Goal: Information Seeking & Learning: Learn about a topic

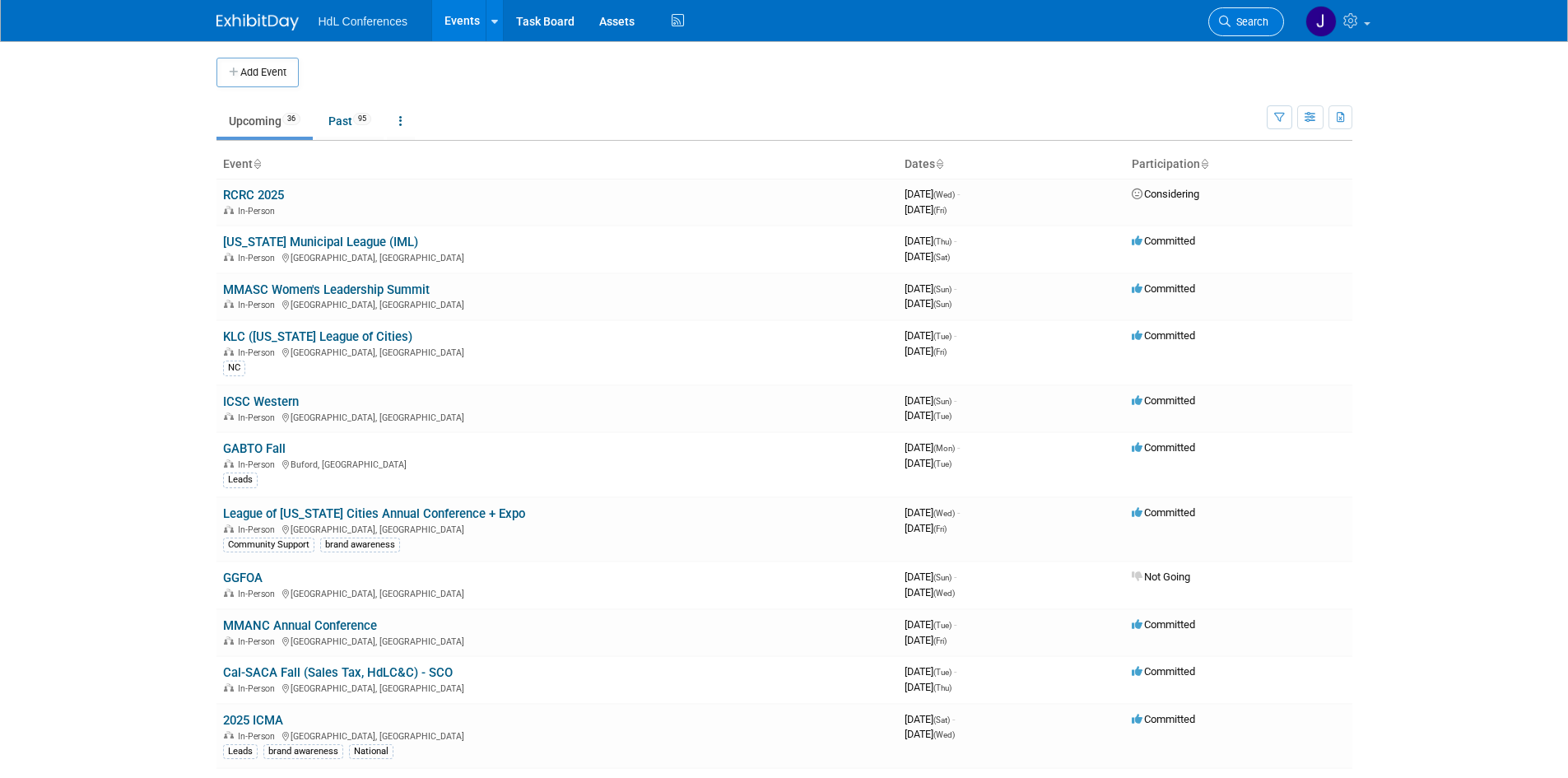
click at [1256, 21] on span "Search" at bounding box center [1250, 22] width 38 height 12
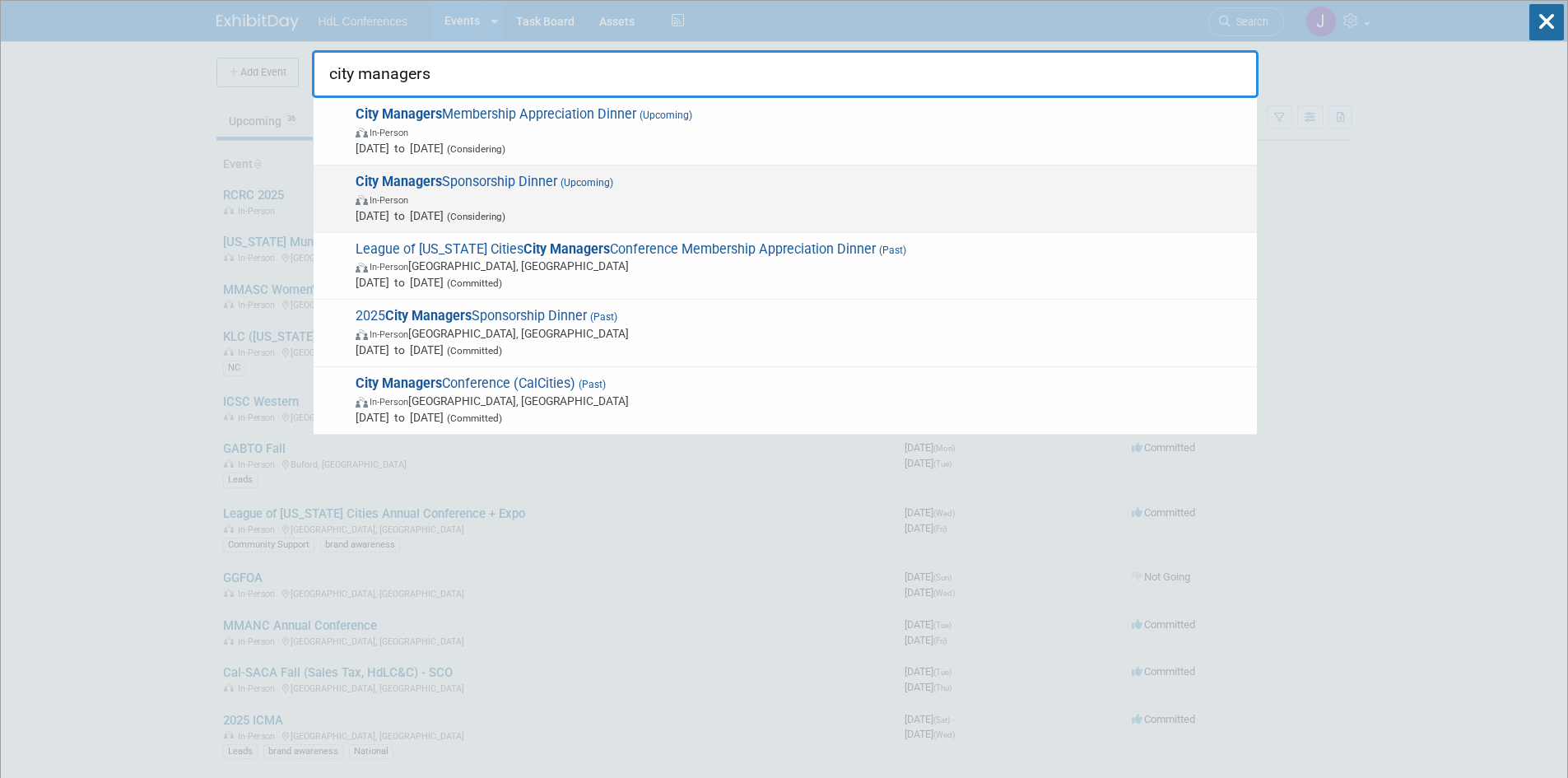
type input "city managers"
click at [488, 183] on span "City Managers Sponsorship Dinner (Upcoming) In-Person Feb 11, 2026 to Feb 13, 2…" at bounding box center [799, 199] width 898 height 50
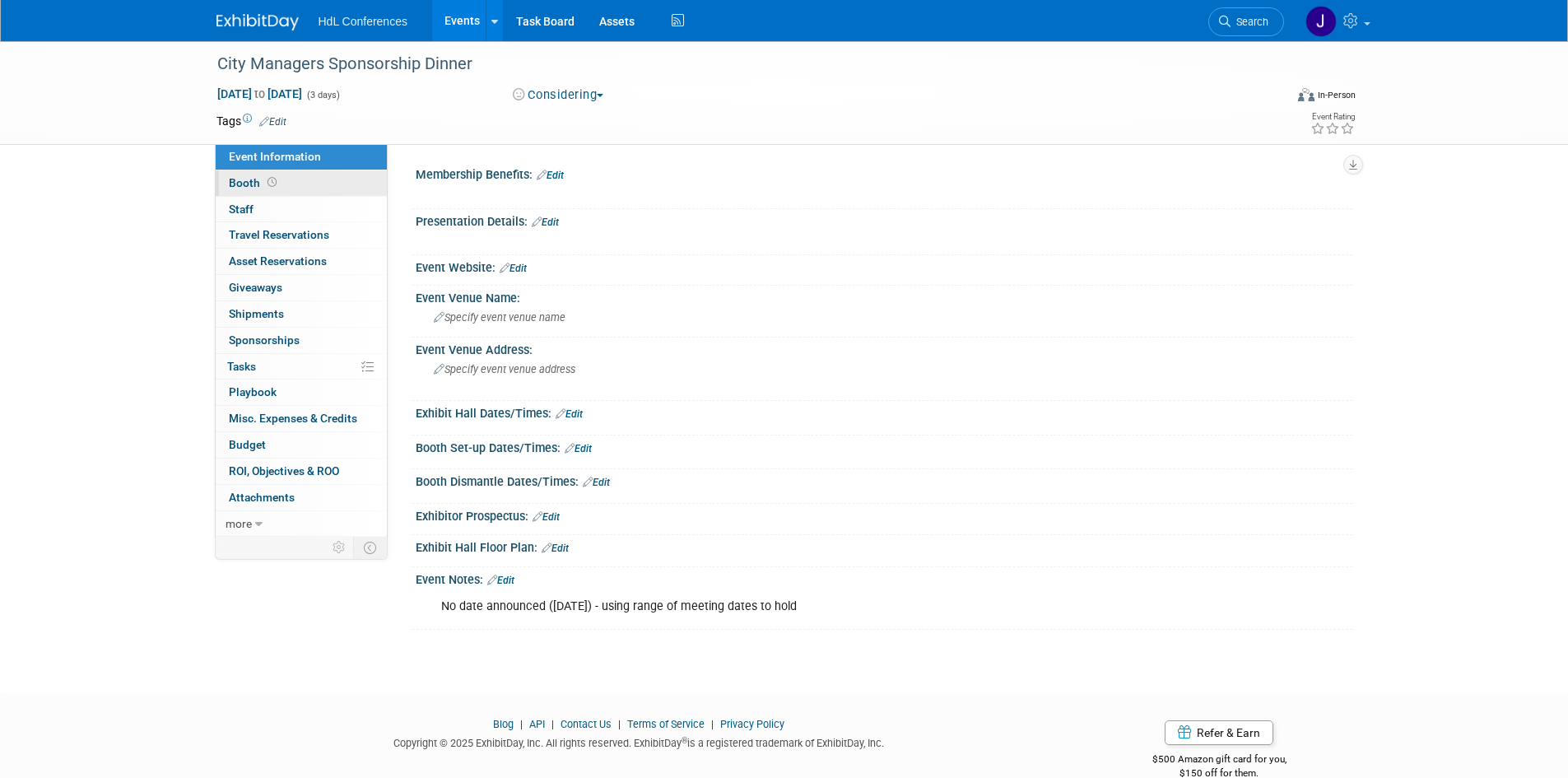
click at [298, 173] on link "Booth" at bounding box center [301, 183] width 171 height 25
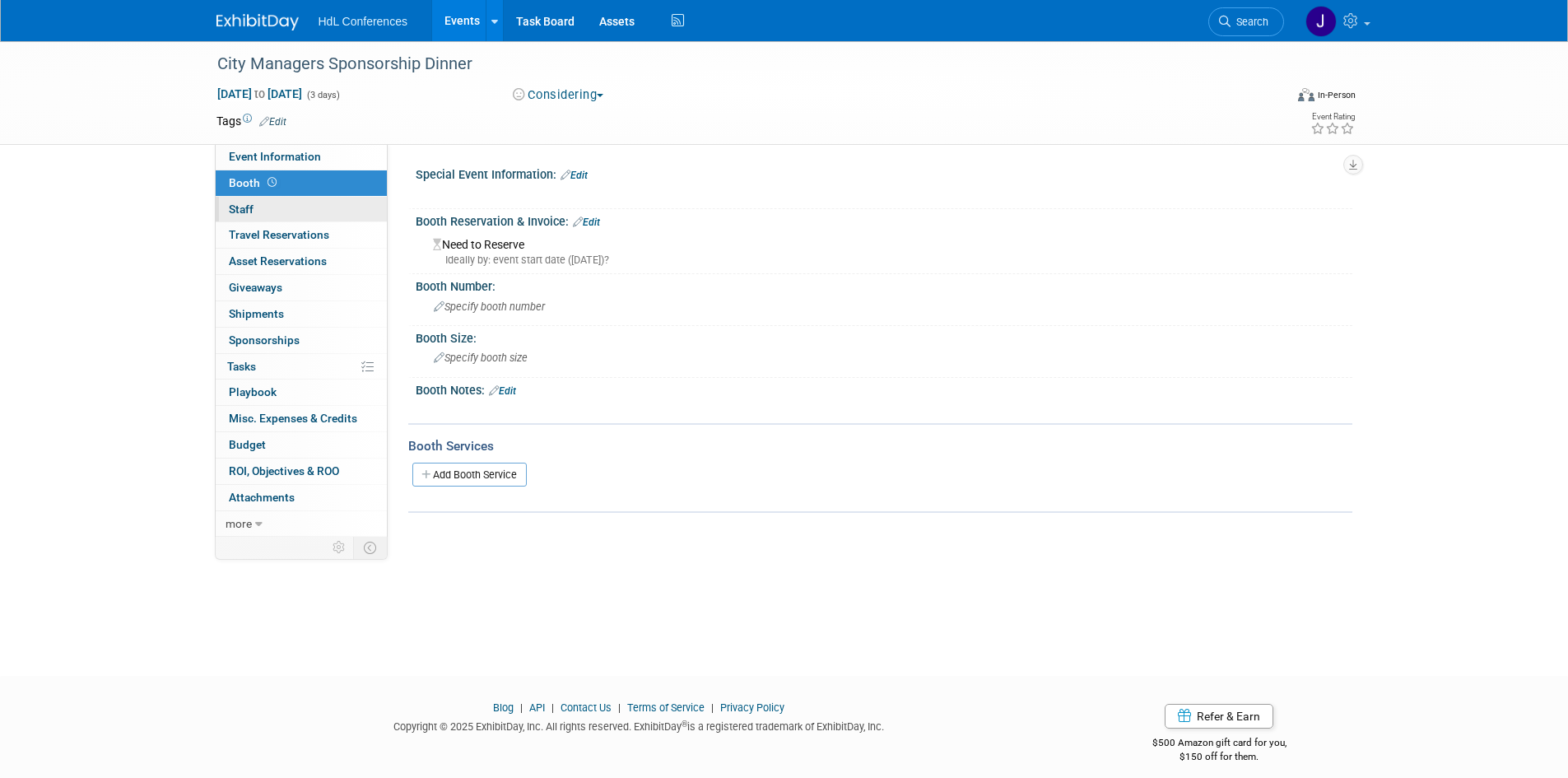
click at [313, 214] on link "0 Staff 0" at bounding box center [301, 209] width 171 height 25
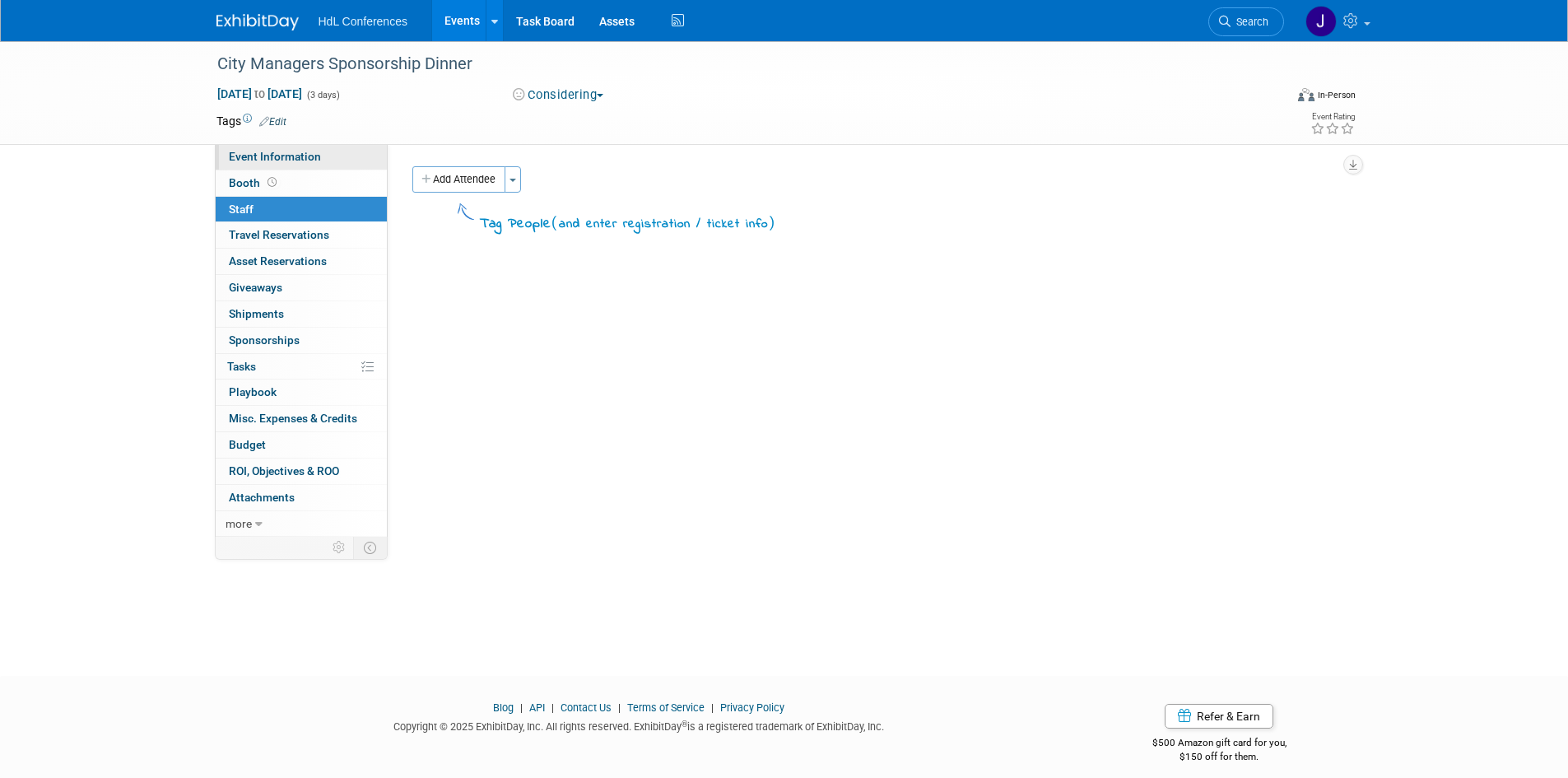
click at [317, 152] on span "Event Information" at bounding box center [275, 156] width 92 height 13
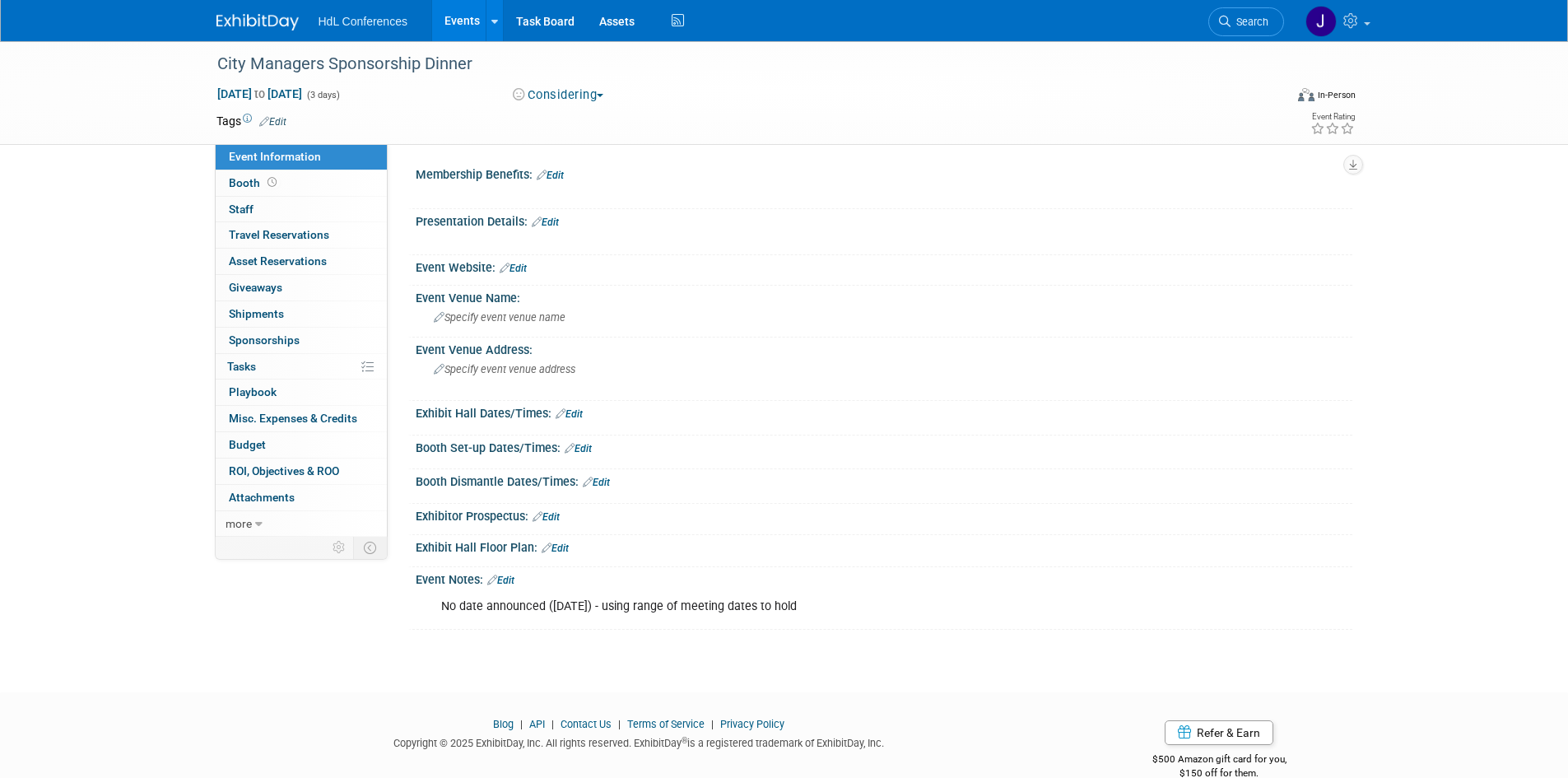
click at [1250, 33] on link "Search" at bounding box center [1246, 22] width 76 height 29
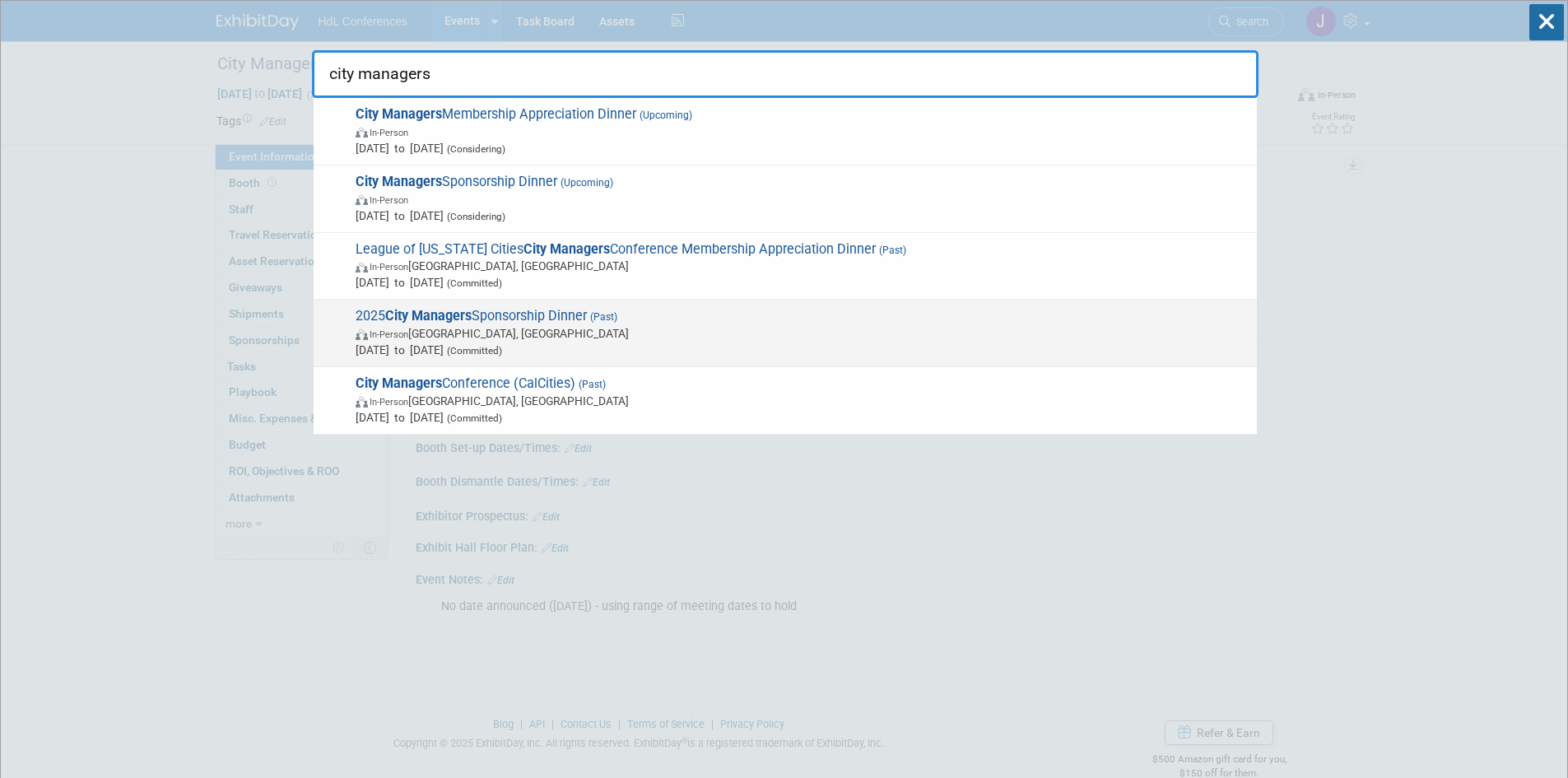
type input "city managers"
click at [556, 340] on span "In-Person [GEOGRAPHIC_DATA], [GEOGRAPHIC_DATA]" at bounding box center [801, 333] width 893 height 17
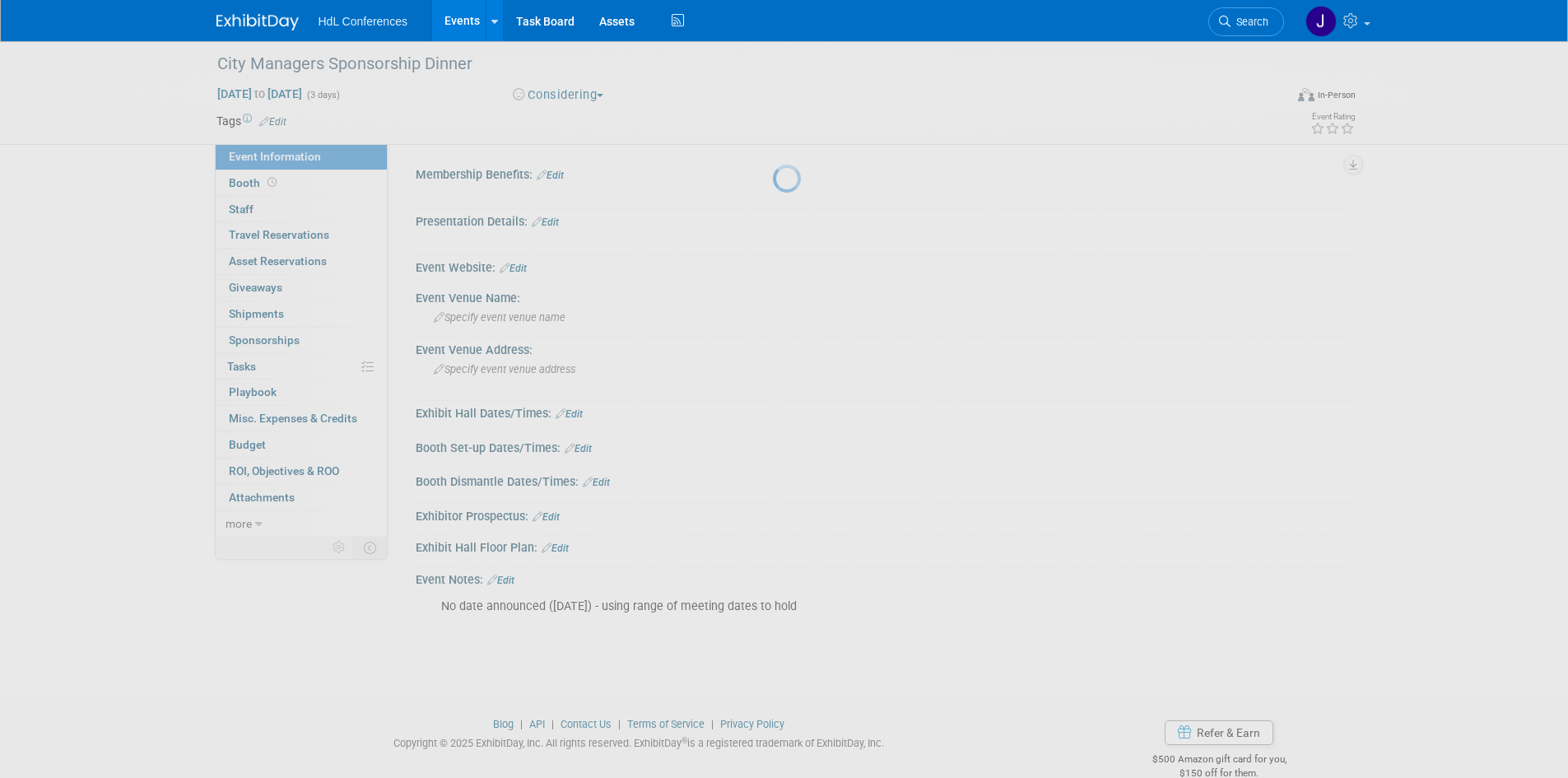
click at [773, 340] on div at bounding box center [784, 389] width 23 height 778
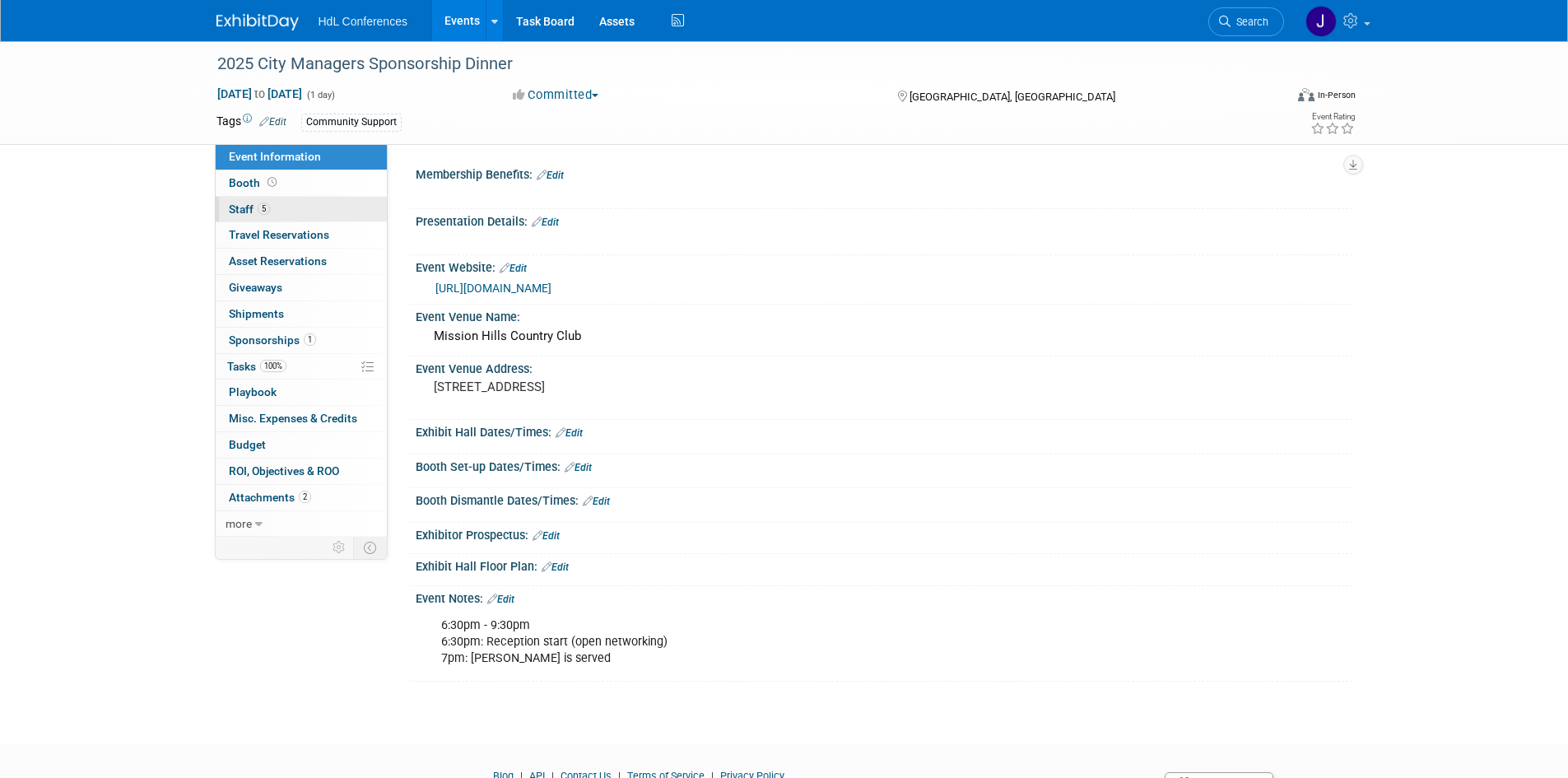
click at [322, 203] on link "5 Staff 5" at bounding box center [301, 209] width 171 height 25
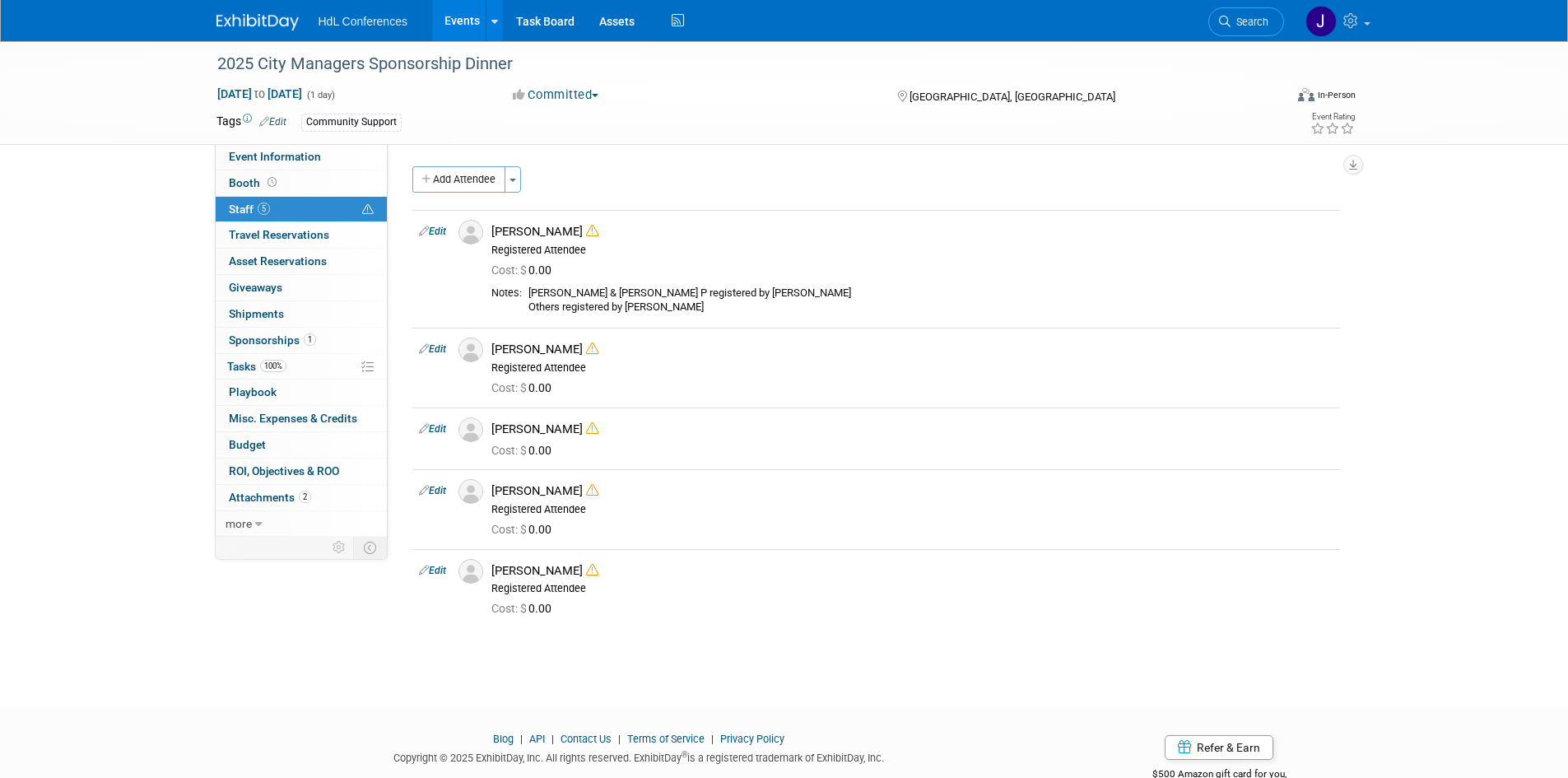
drag, startPoint x: 541, startPoint y: 234, endPoint x: 634, endPoint y: 630, distance: 406.8
click at [634, 630] on div "Add Attendee Toggle Dropdown Quick -Tag Attendees Apply X (me) select all" at bounding box center [875, 405] width 927 height 478
click at [620, 633] on div "Add Attendee Toggle Dropdown Quick -Tag Attendees Apply X (me) select all" at bounding box center [875, 405] width 927 height 478
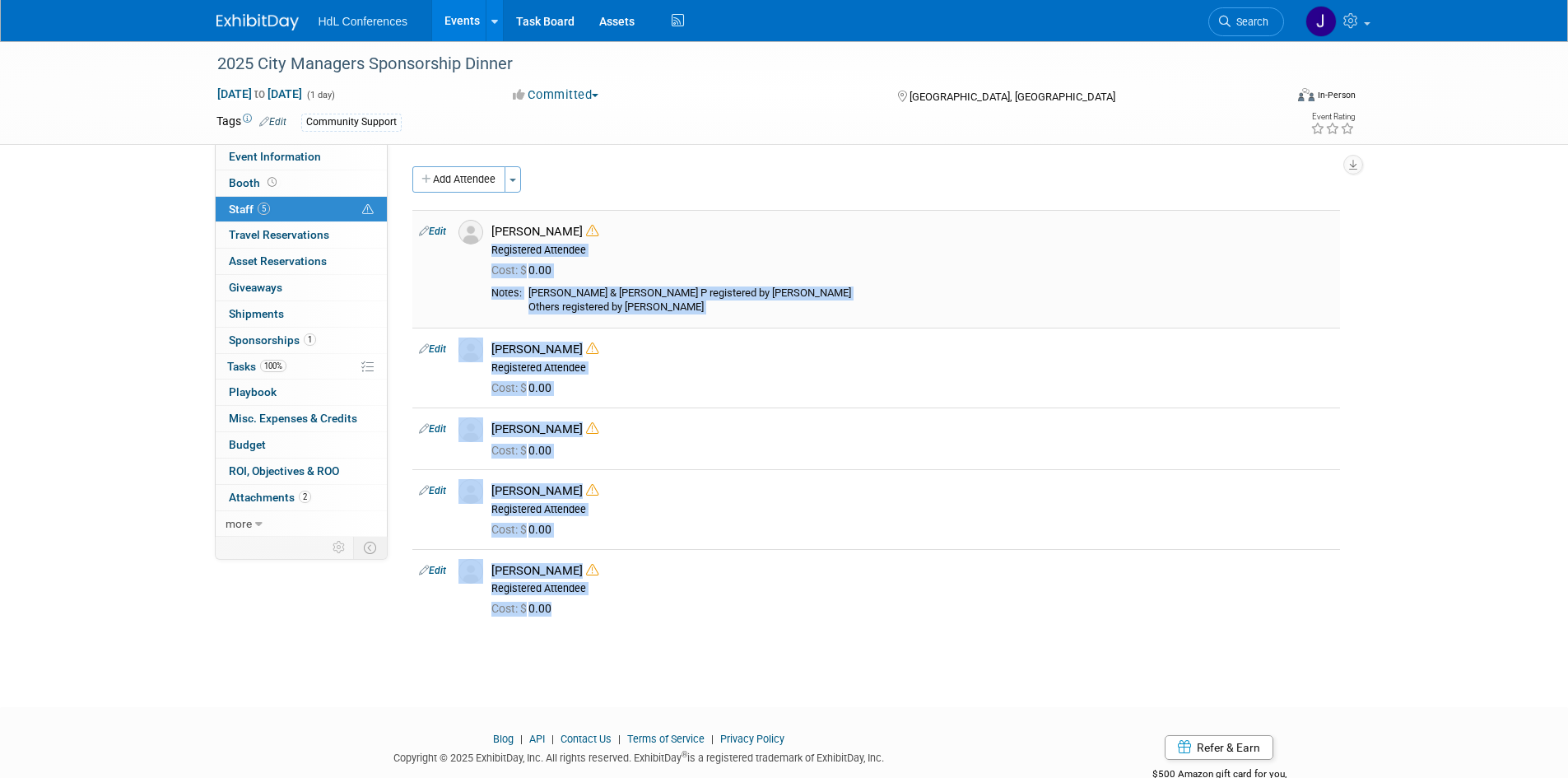
drag, startPoint x: 608, startPoint y: 623, endPoint x: 571, endPoint y: 213, distance: 411.7
click at [571, 213] on tbody "Edit Alex Terrazas Cost: $ 0.00 Edit 0.00" at bounding box center [875, 418] width 927 height 418
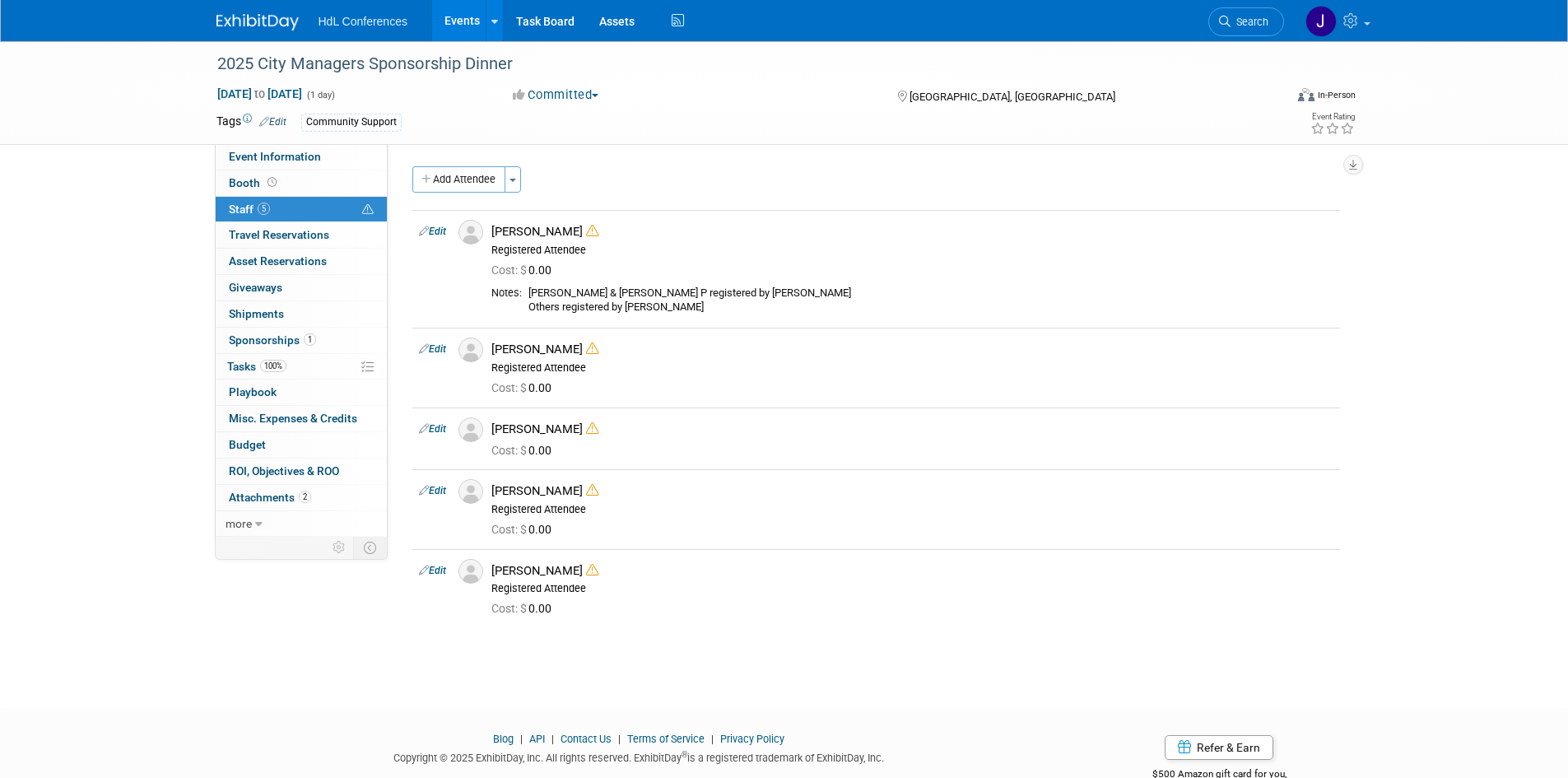
click at [670, 144] on div "2025 City Managers Sponsorship Dinner Feb 5, 2025 to Feb 5, 2025 (1 day) Feb 5,…" at bounding box center [784, 92] width 1160 height 103
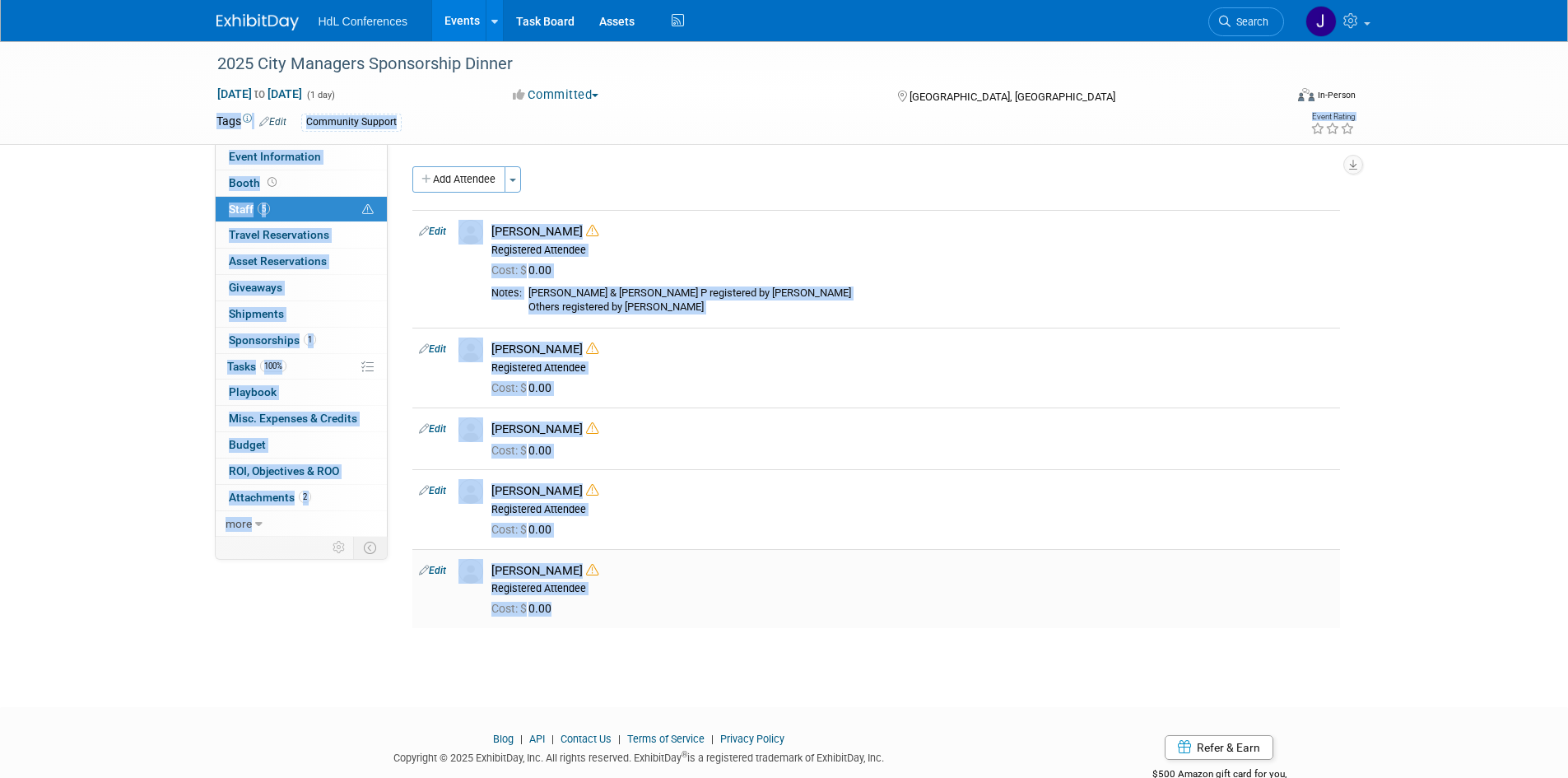
drag, startPoint x: 670, startPoint y: 144, endPoint x: 649, endPoint y: 619, distance: 475.5
click at [649, 619] on div "2025 City Managers Sponsorship Dinner Feb 5, 2025 to Feb 5, 2025 (1 day) Feb 5,…" at bounding box center [784, 359] width 1568 height 636
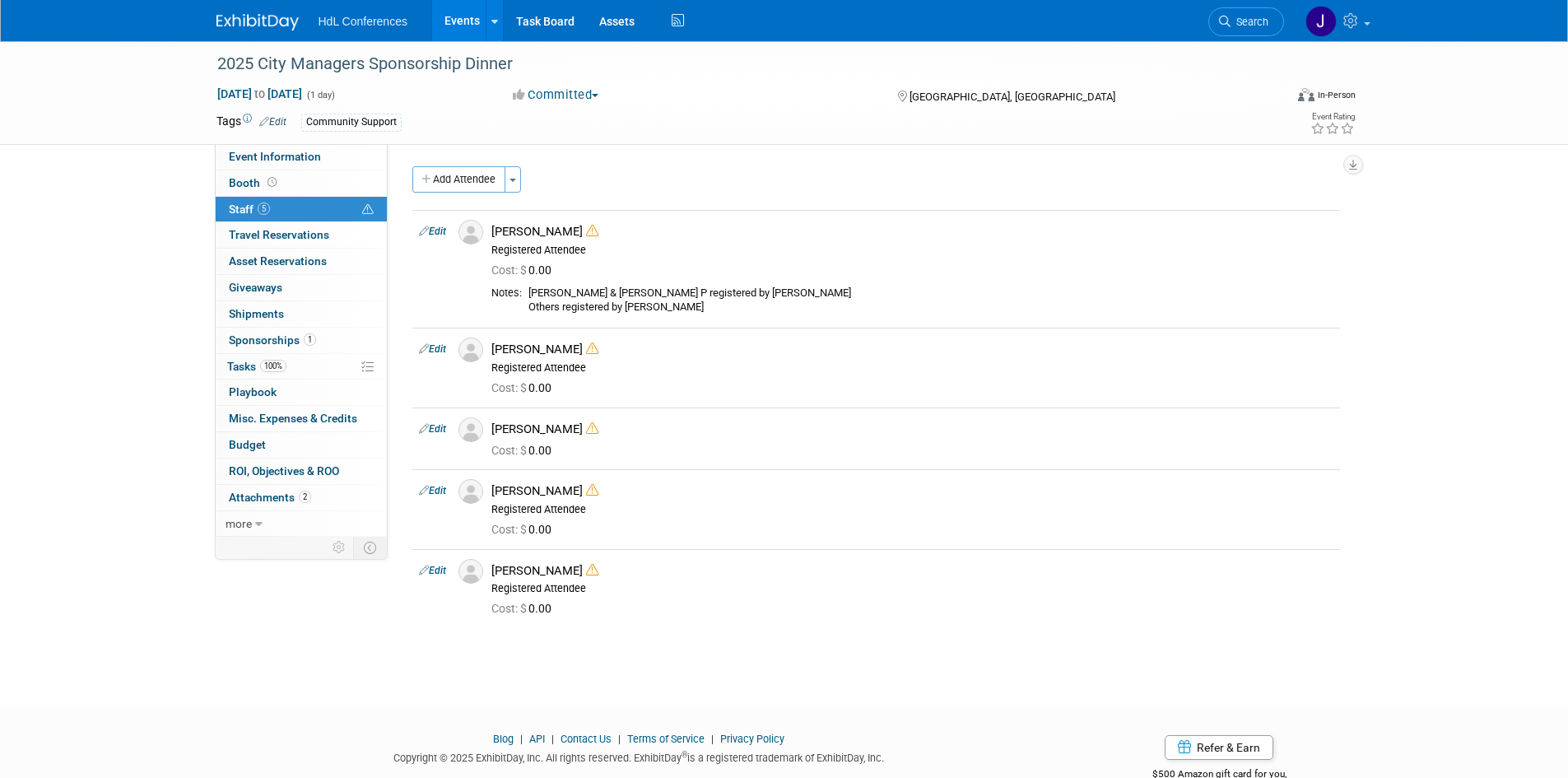
click at [613, 668] on div "2025 City Managers Sponsorship Dinner Feb 5, 2025 to Feb 5, 2025 (1 day) Feb 5,…" at bounding box center [784, 359] width 1568 height 636
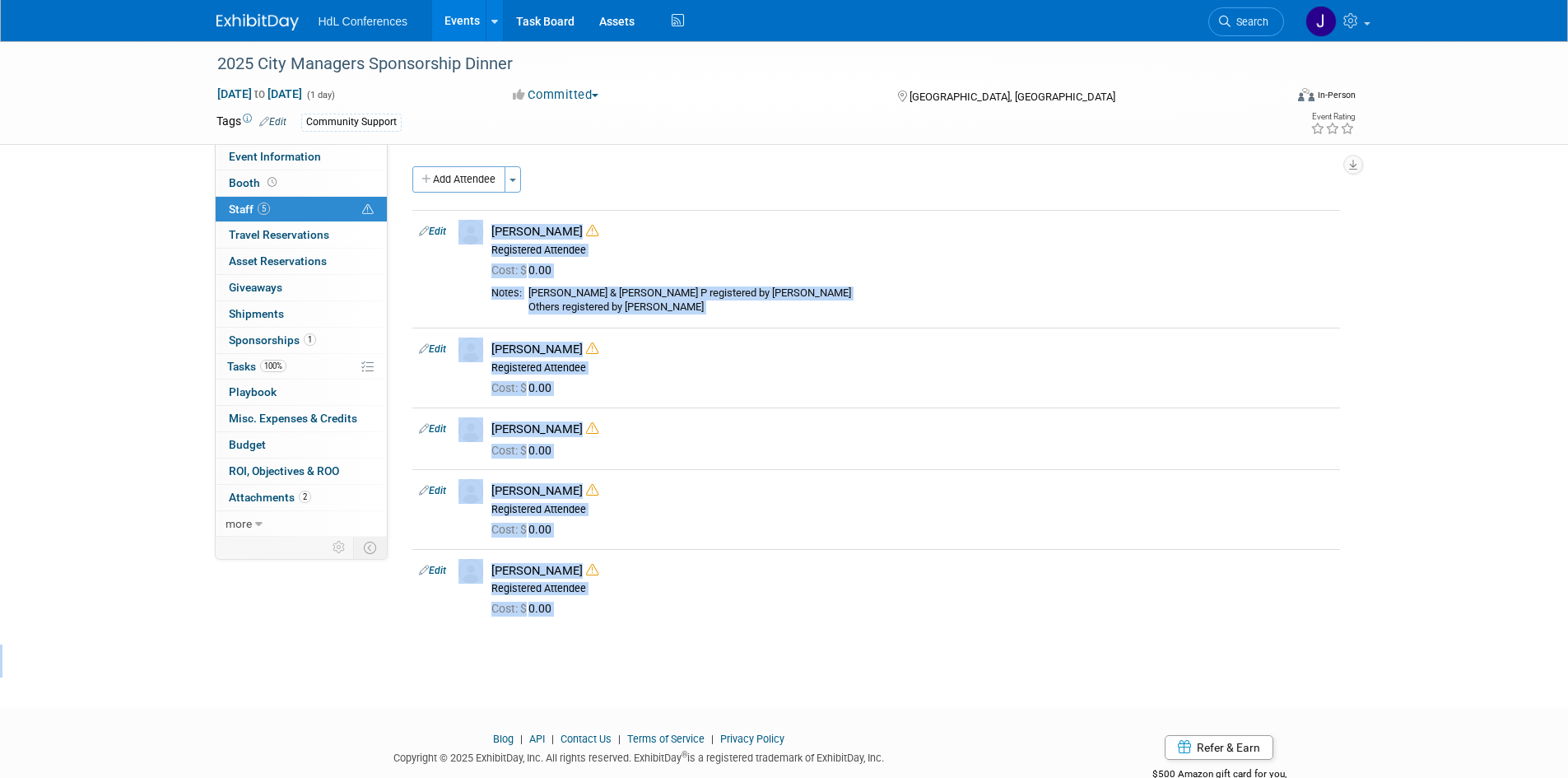
drag, startPoint x: 613, startPoint y: 668, endPoint x: 588, endPoint y: 167, distance: 501.6
click at [588, 167] on div "2025 City Managers Sponsorship Dinner Feb 5, 2025 to Feb 5, 2025 (1 day) Feb 5,…" at bounding box center [784, 359] width 1568 height 636
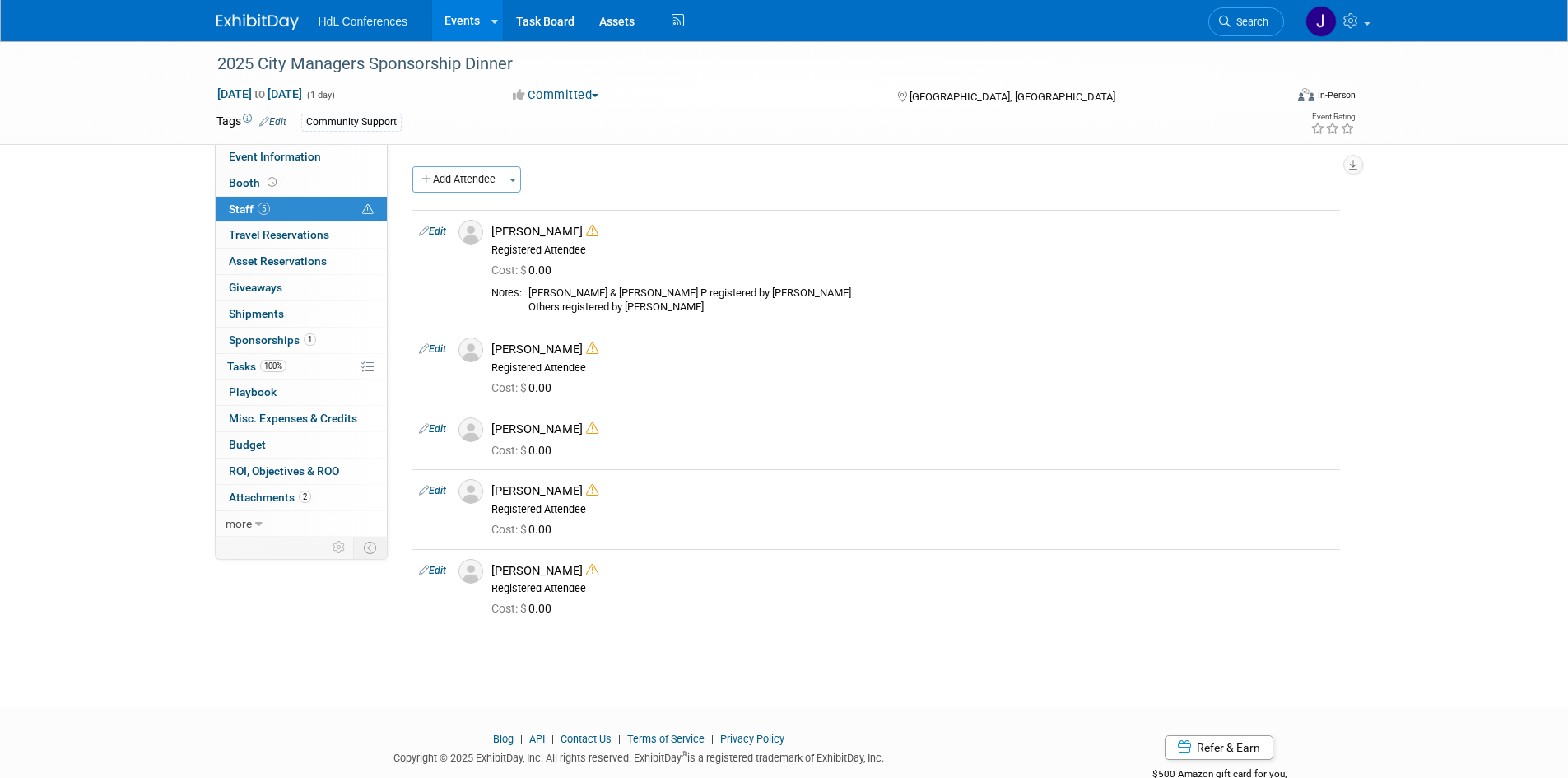
click at [626, 155] on div "Membership Benefits: Edit X Presentation Details: Edit X Event Website: Edit ht…" at bounding box center [870, 341] width 965 height 393
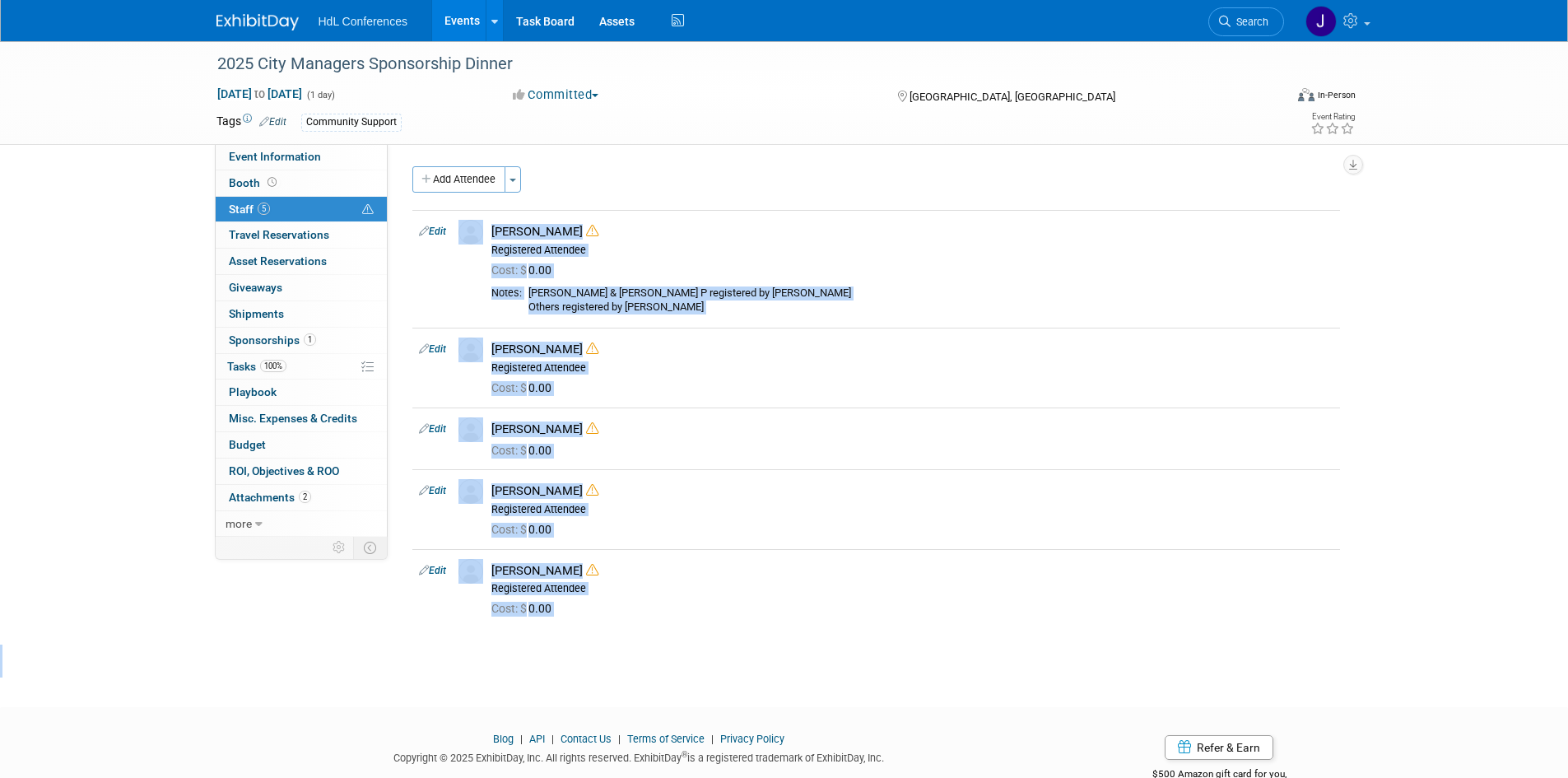
drag, startPoint x: 626, startPoint y: 155, endPoint x: 671, endPoint y: 675, distance: 521.9
click at [671, 675] on div "2025 City Managers Sponsorship Dinner Feb 5, 2025 to Feb 5, 2025 (1 day) Feb 5,…" at bounding box center [784, 359] width 1568 height 636
click at [669, 665] on div "2025 City Managers Sponsorship Dinner Feb 5, 2025 to Feb 5, 2025 (1 day) Feb 5,…" at bounding box center [784, 359] width 1568 height 636
drag, startPoint x: 636, startPoint y: 654, endPoint x: 638, endPoint y: 200, distance: 454.0
click at [638, 200] on div "2025 City Managers Sponsorship Dinner Feb 5, 2025 to Feb 5, 2025 (1 day) Feb 5,…" at bounding box center [784, 359] width 1568 height 636
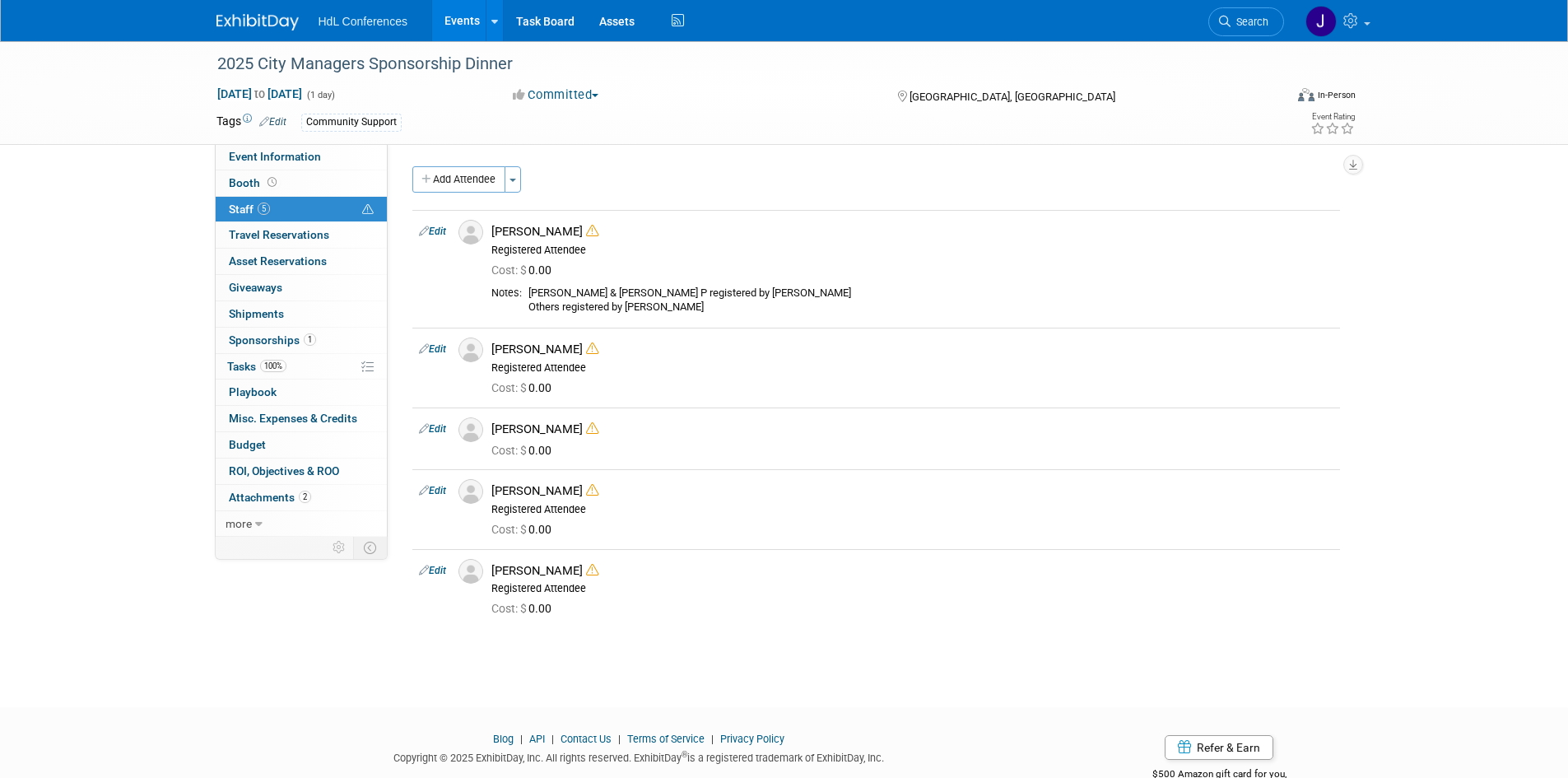
click at [662, 146] on div "Membership Benefits: Edit X Presentation Details: Edit X Event Website: Edit ht…" at bounding box center [870, 341] width 965 height 393
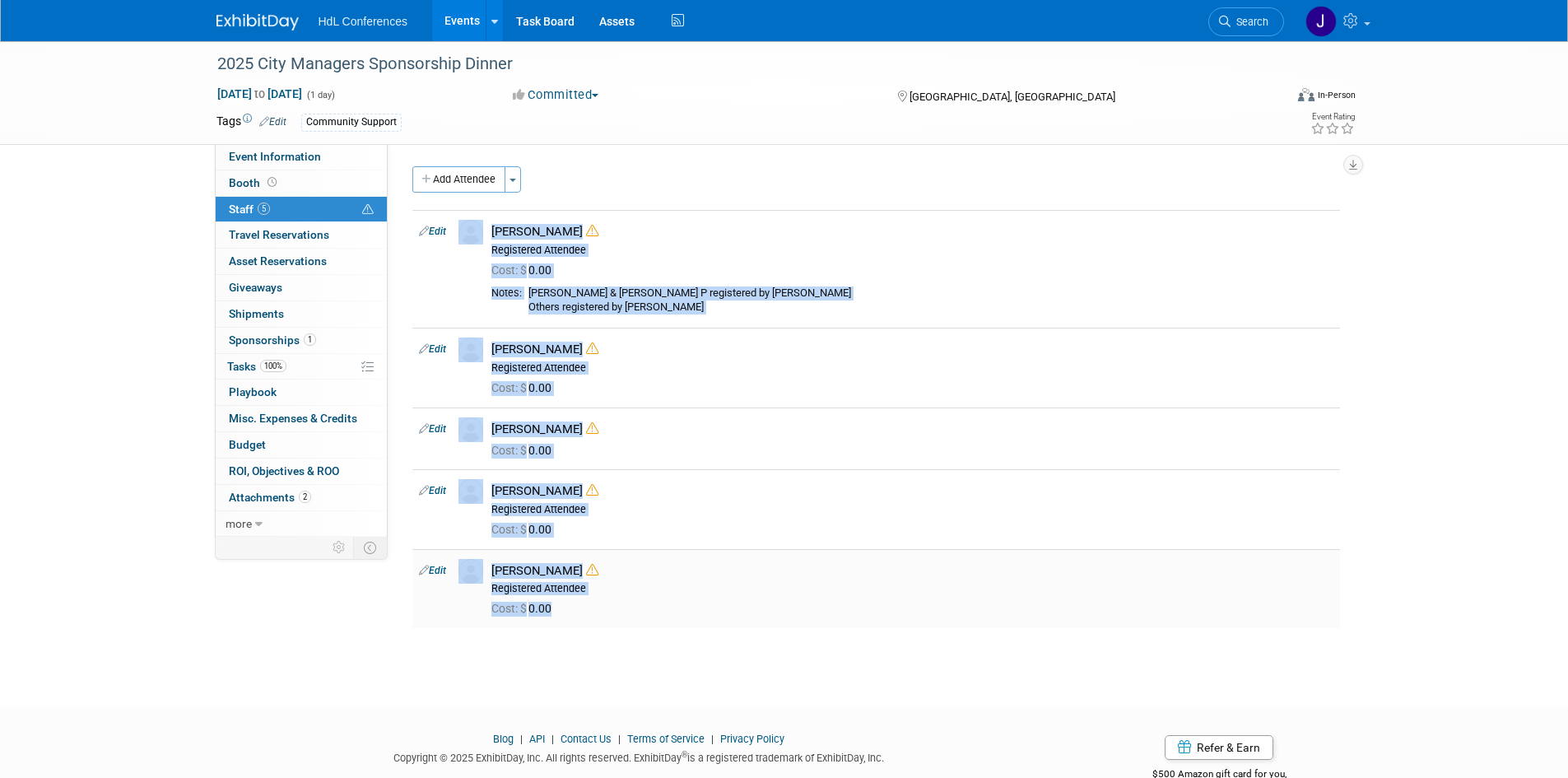
drag, startPoint x: 662, startPoint y: 146, endPoint x: 652, endPoint y: 615, distance: 469.1
click at [652, 536] on div "Membership Benefits: Edit X Presentation Details: Edit X Event Website: Edit ht…" at bounding box center [870, 341] width 965 height 393
click at [645, 624] on td "Jim Throop Registered Attendee" at bounding box center [913, 588] width 855 height 79
drag, startPoint x: 564, startPoint y: 622, endPoint x: 564, endPoint y: 608, distance: 14.0
click at [564, 608] on div "Add Attendee Toggle Dropdown Quick -Tag Attendees Apply X (me) select all" at bounding box center [875, 405] width 927 height 478
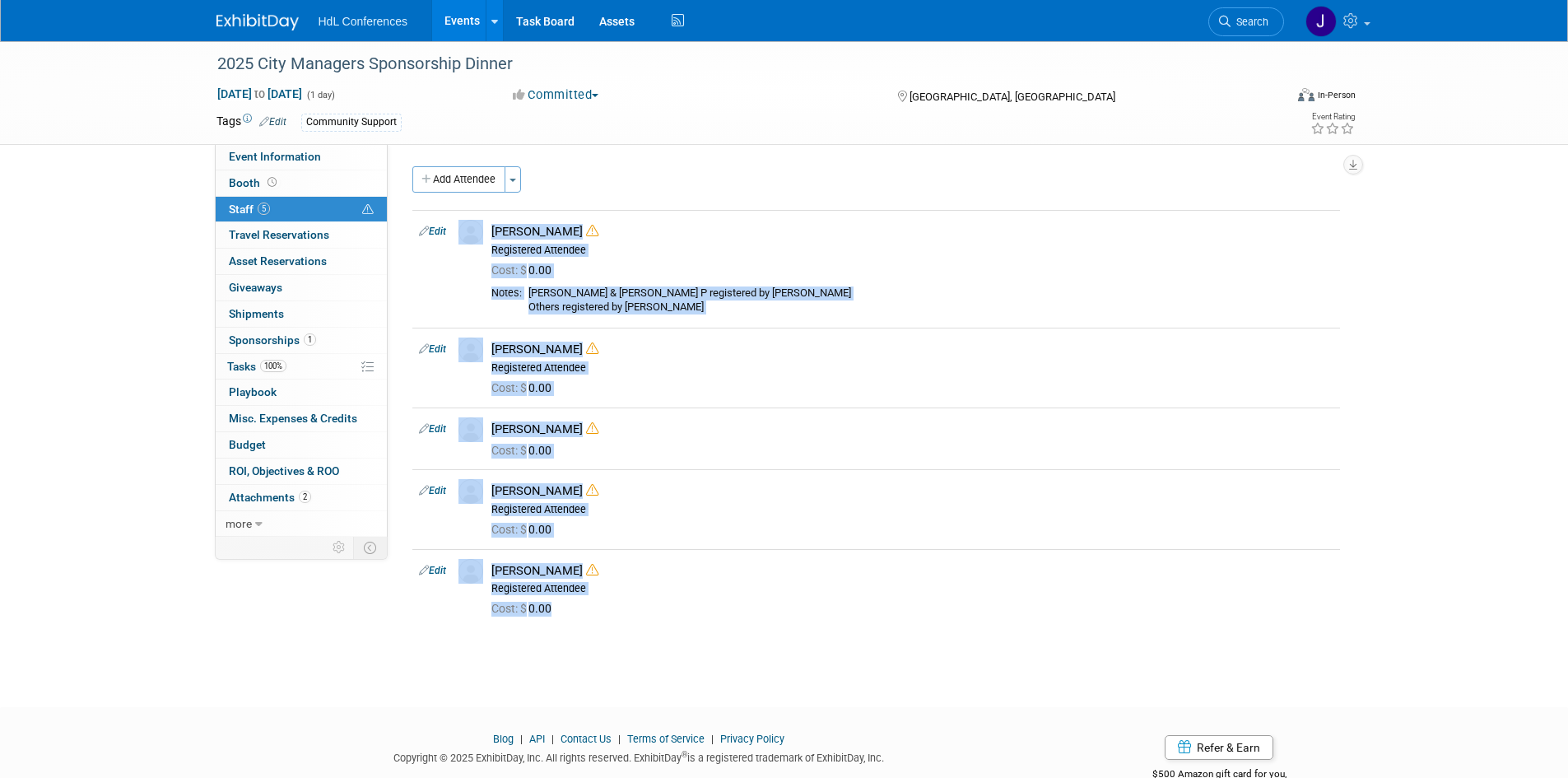
click at [531, 641] on div "Add Attendee Toggle Dropdown Quick -Tag Attendees Apply X (me) select all" at bounding box center [875, 405] width 927 height 478
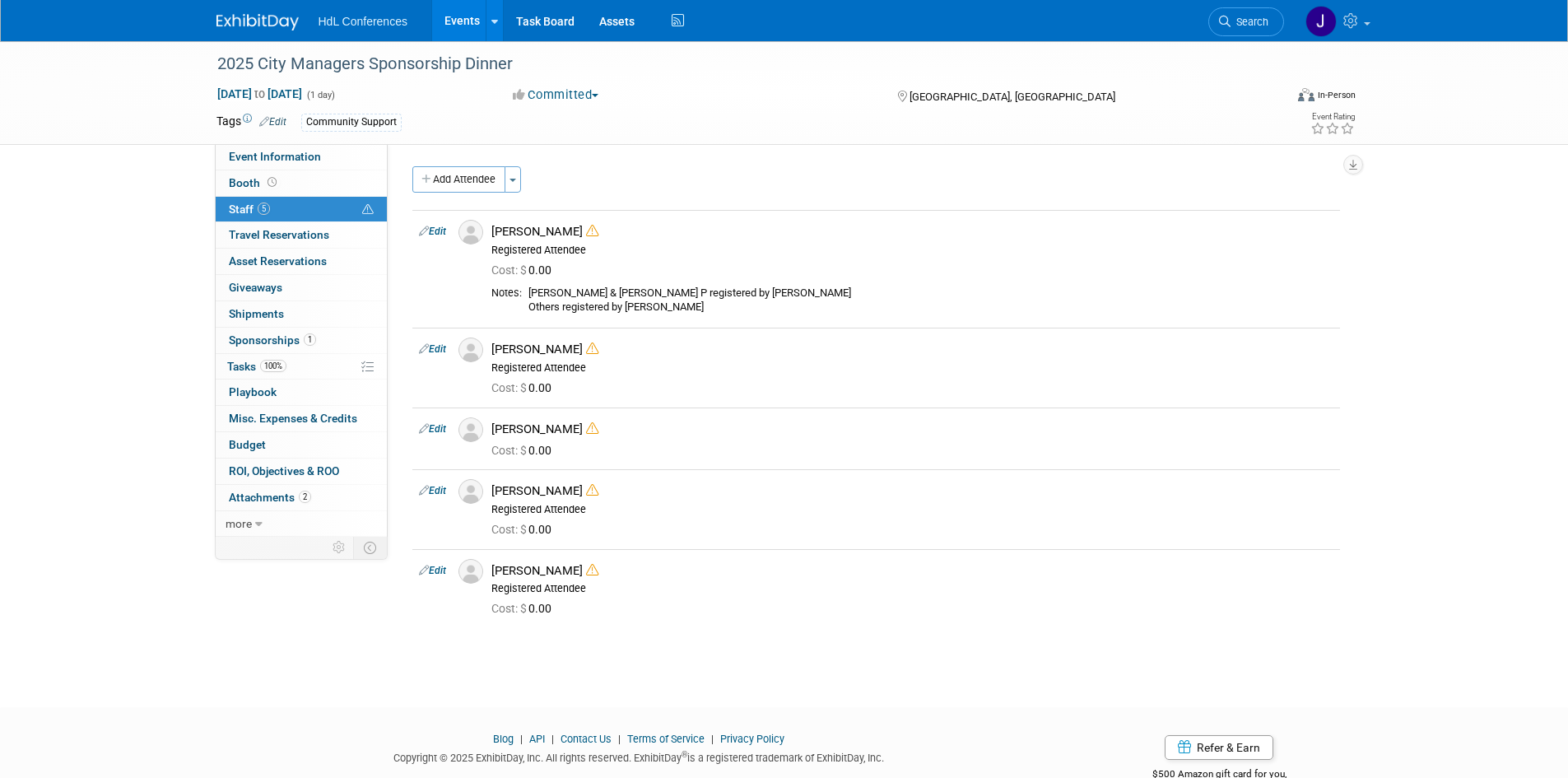
click at [272, 17] on img at bounding box center [257, 22] width 83 height 17
